Goal: Task Accomplishment & Management: Manage account settings

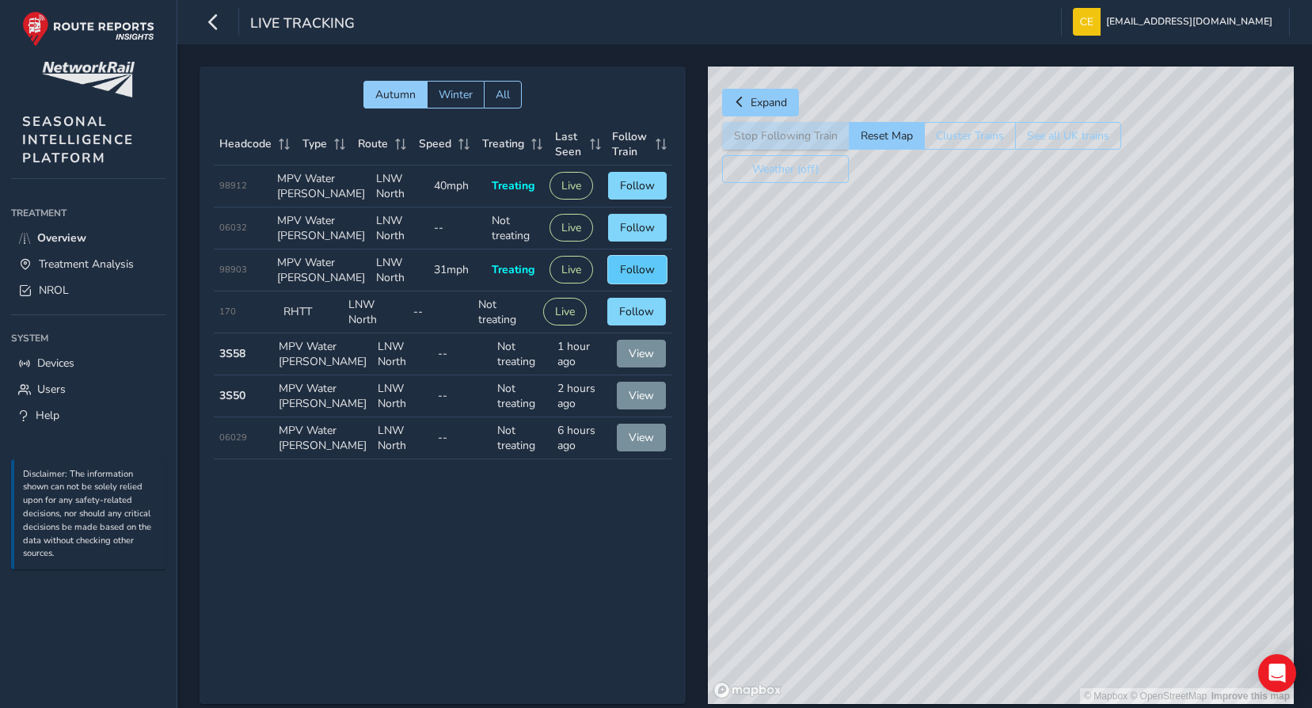
click at [634, 284] on button "Follow" at bounding box center [637, 270] width 59 height 28
click at [634, 277] on span "Following" at bounding box center [630, 269] width 50 height 15
click at [552, 284] on button "Live" at bounding box center [560, 270] width 44 height 28
click at [593, 284] on button "Following" at bounding box center [630, 270] width 74 height 28
click at [636, 277] on span "Following" at bounding box center [630, 269] width 50 height 15
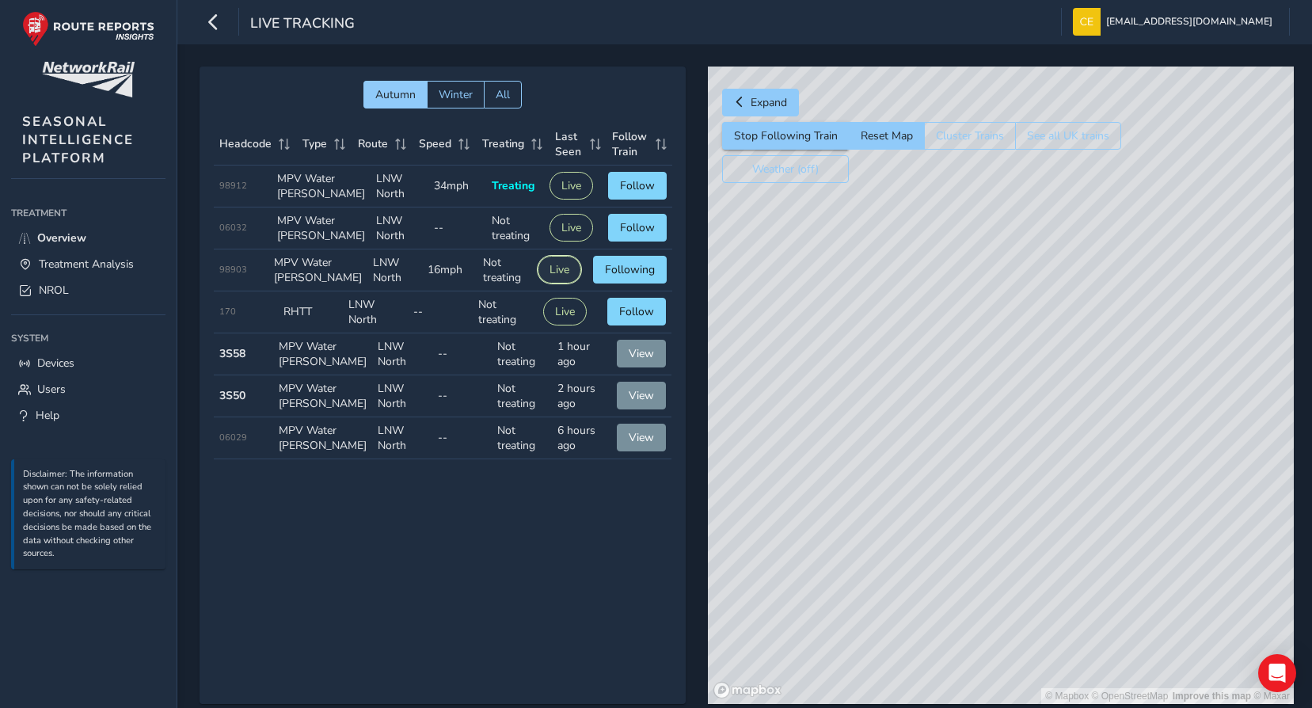
click at [548, 284] on button "Live" at bounding box center [560, 270] width 44 height 28
click at [634, 403] on span "View" at bounding box center [641, 395] width 25 height 15
click at [790, 136] on button "Stop Following Train" at bounding box center [785, 136] width 127 height 28
click at [873, 126] on button "Reset Map" at bounding box center [886, 136] width 75 height 28
